Goal: Transaction & Acquisition: Purchase product/service

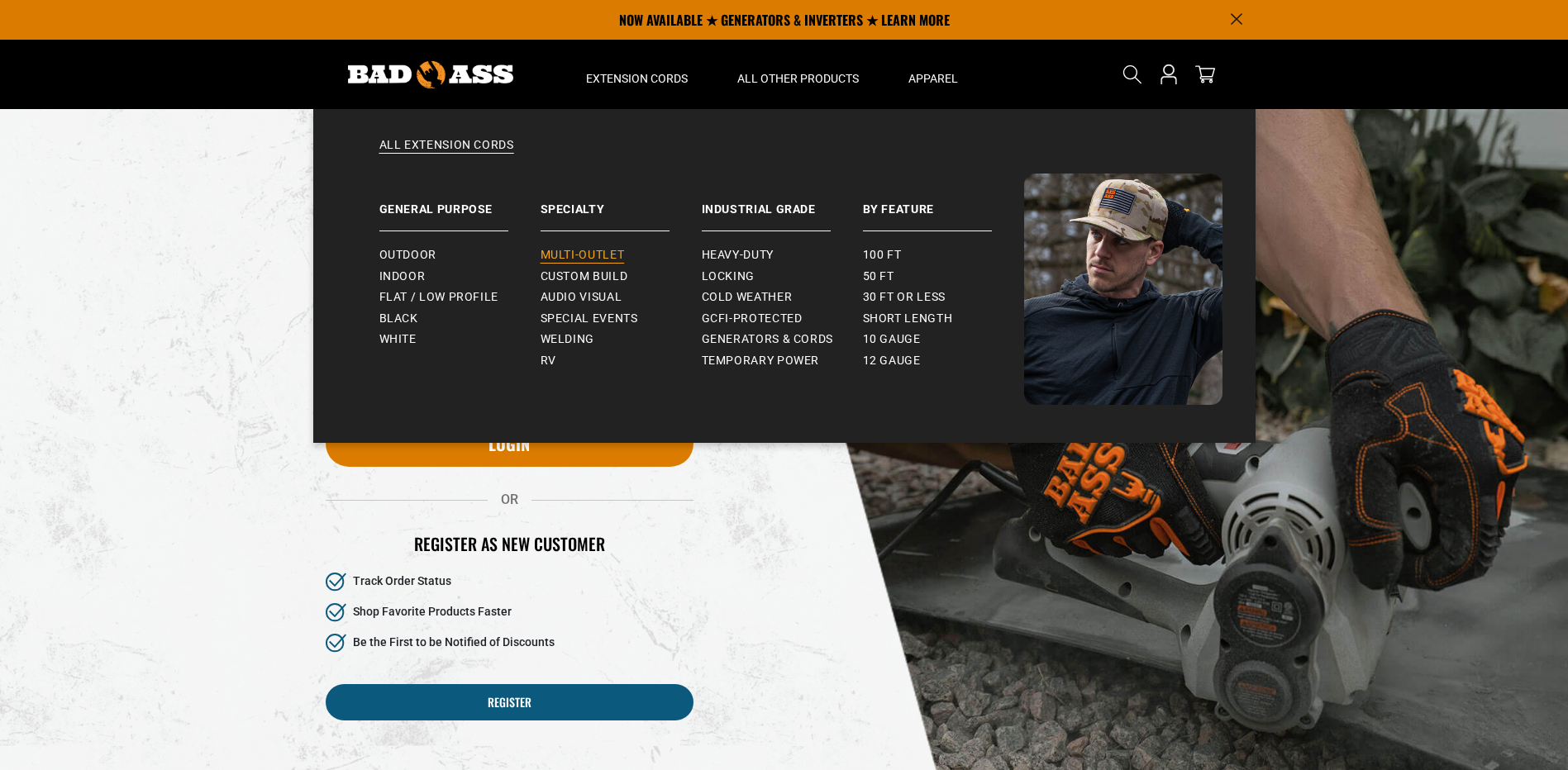
click at [587, 253] on span "Multi-Outlet" at bounding box center [582, 255] width 84 height 15
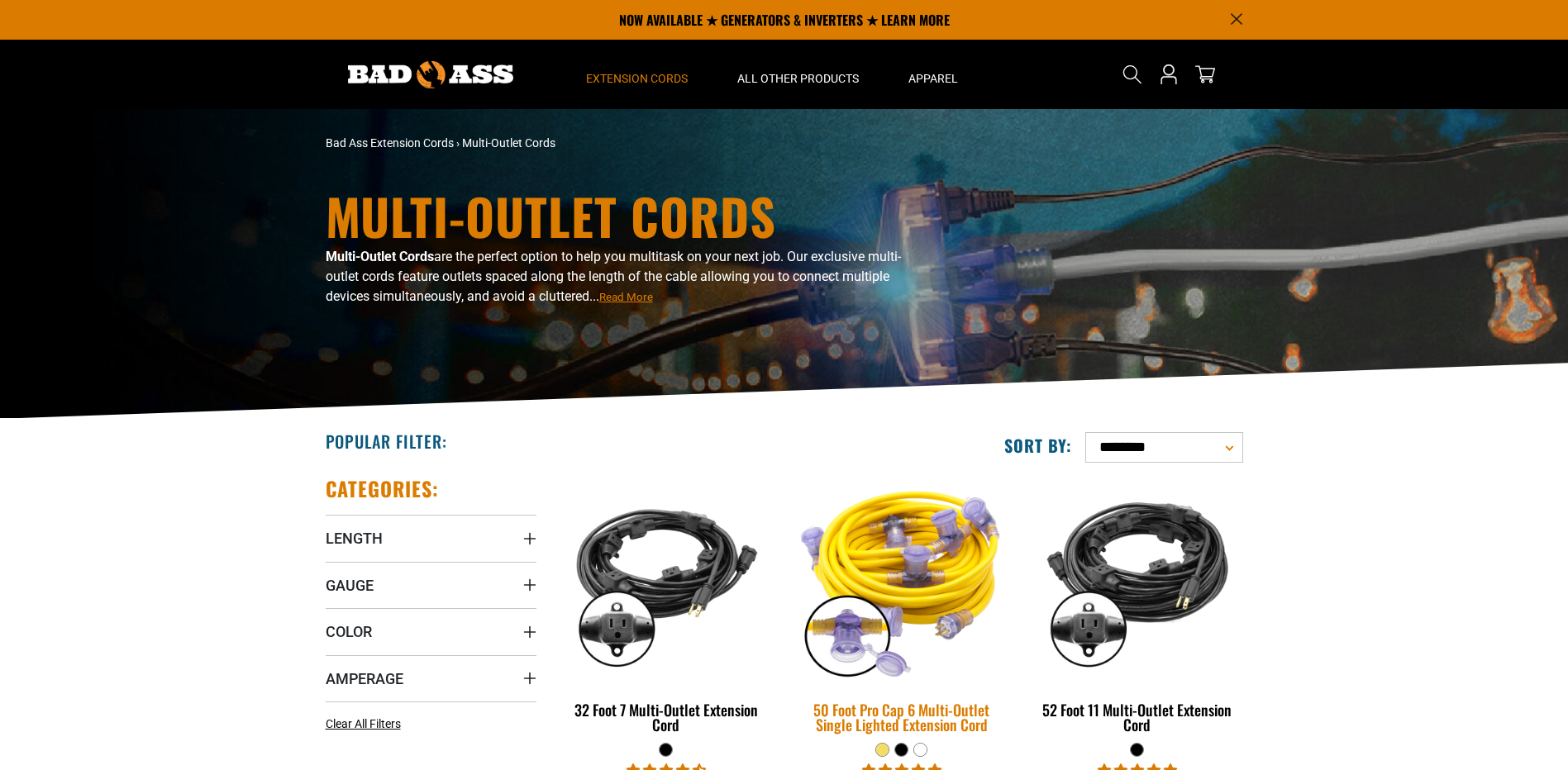
click at [946, 555] on img at bounding box center [901, 579] width 231 height 212
